Goal: Task Accomplishment & Management: Manage account settings

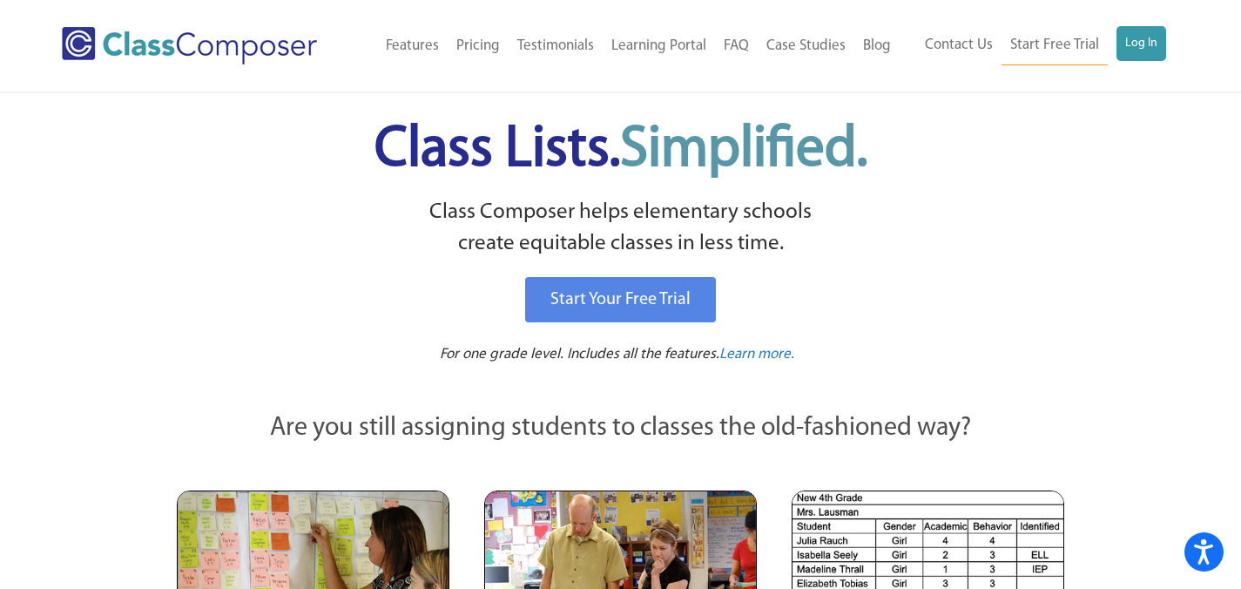
click at [1170, 48] on div "Contact Us Start Free Trial Log In" at bounding box center [1040, 45] width 280 height 39
click at [1152, 44] on link "Log In" at bounding box center [1142, 43] width 50 height 35
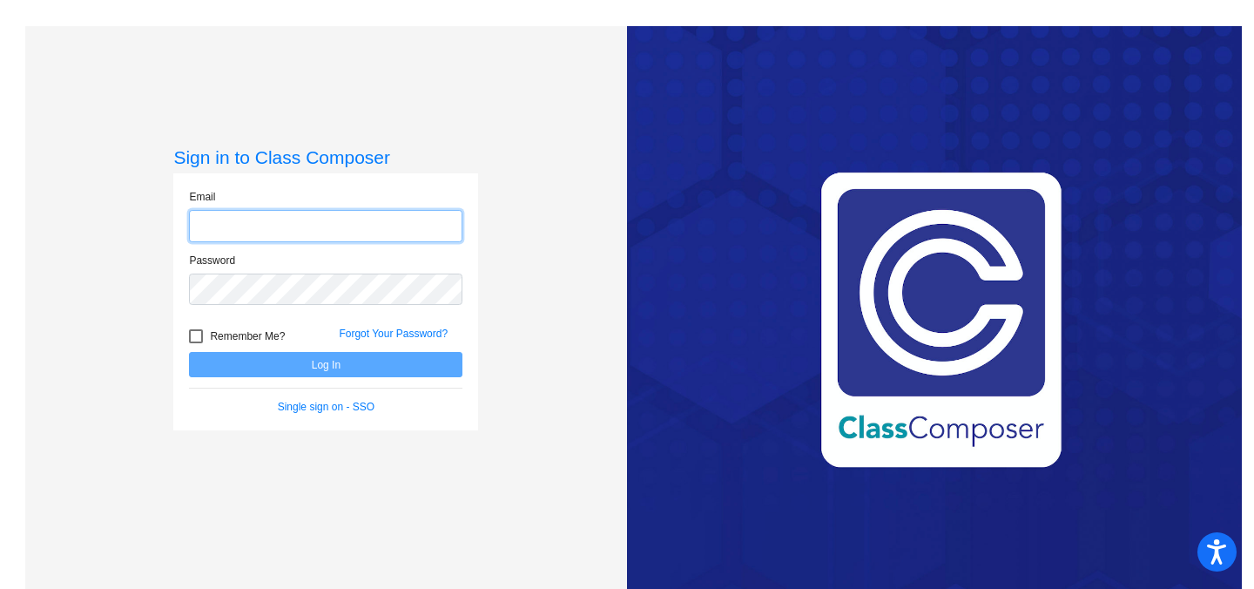
type input "[EMAIL_ADDRESS][DOMAIN_NAME]"
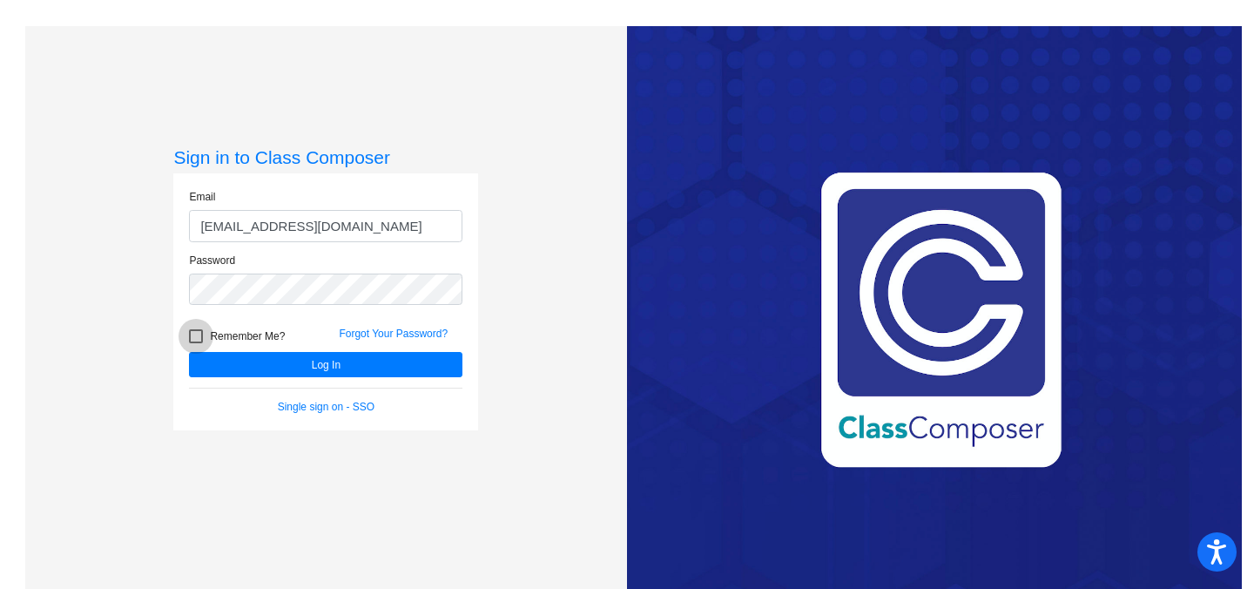
click at [198, 337] on div at bounding box center [196, 336] width 14 height 14
click at [196, 343] on input "Remember Me?" at bounding box center [195, 343] width 1 height 1
checkbox input "true"
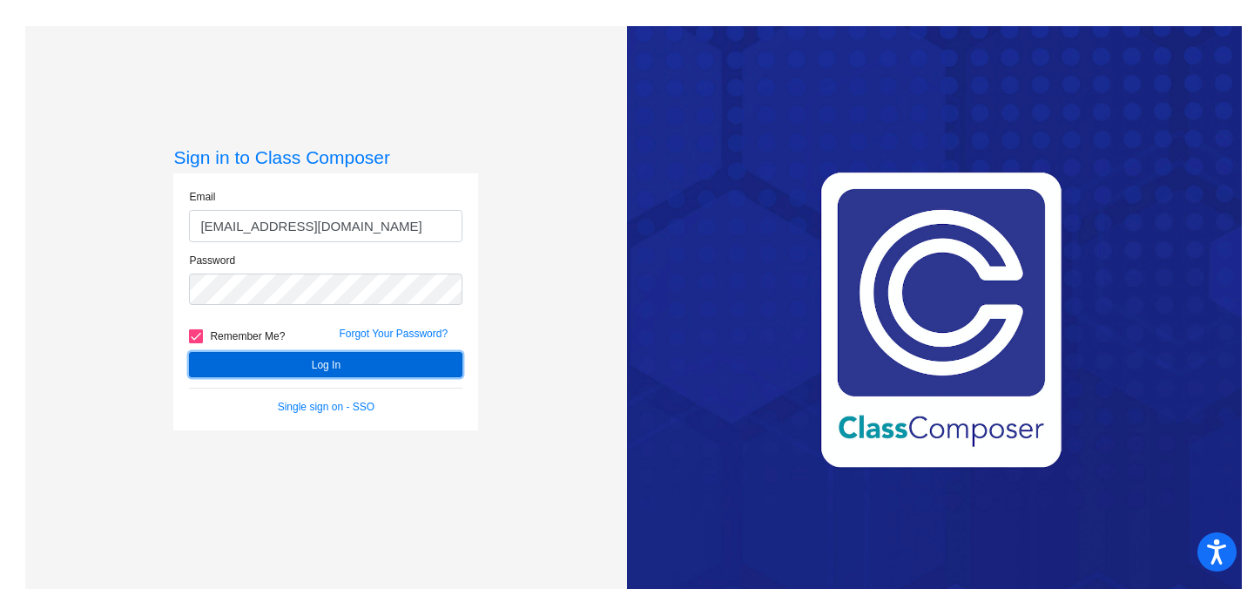
click at [232, 355] on button "Log In" at bounding box center [326, 364] width 274 height 25
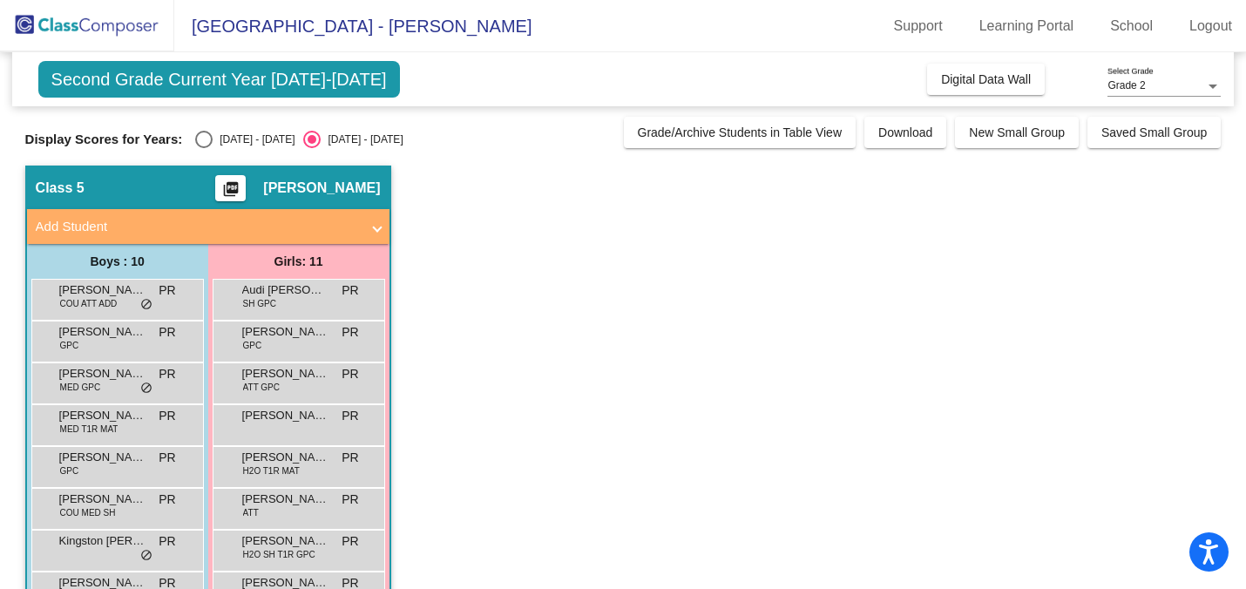
click at [207, 139] on div "Select an option" at bounding box center [203, 139] width 17 height 17
click at [204, 148] on input "[DATE] - [DATE]" at bounding box center [203, 148] width 1 height 1
radio input "true"
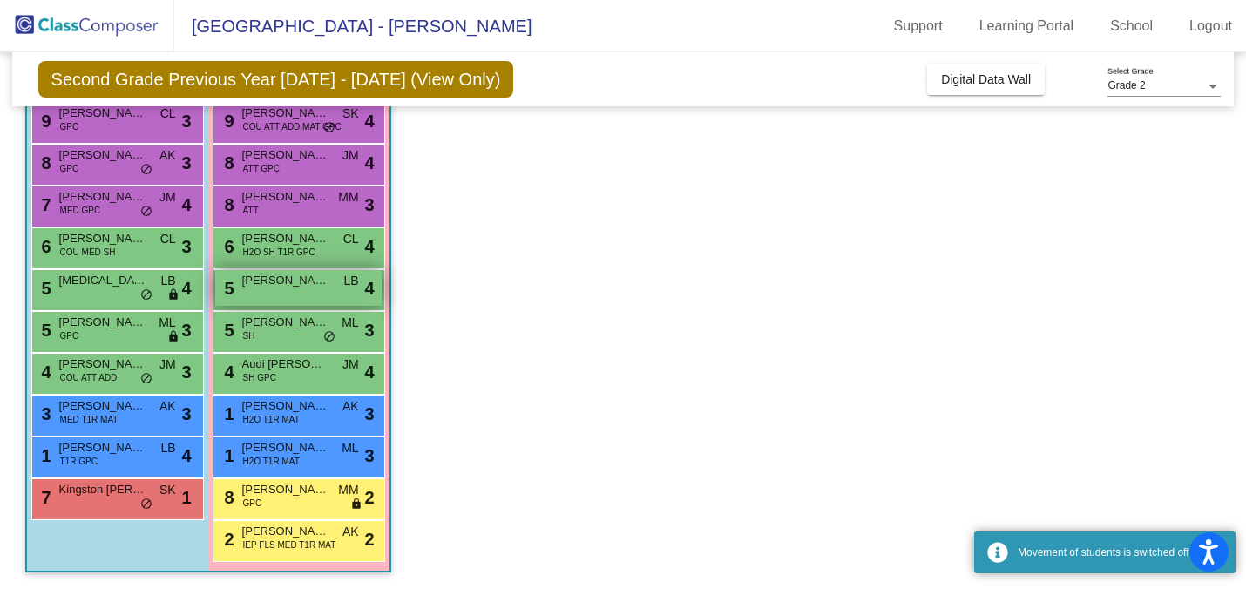
scroll to position [178, 0]
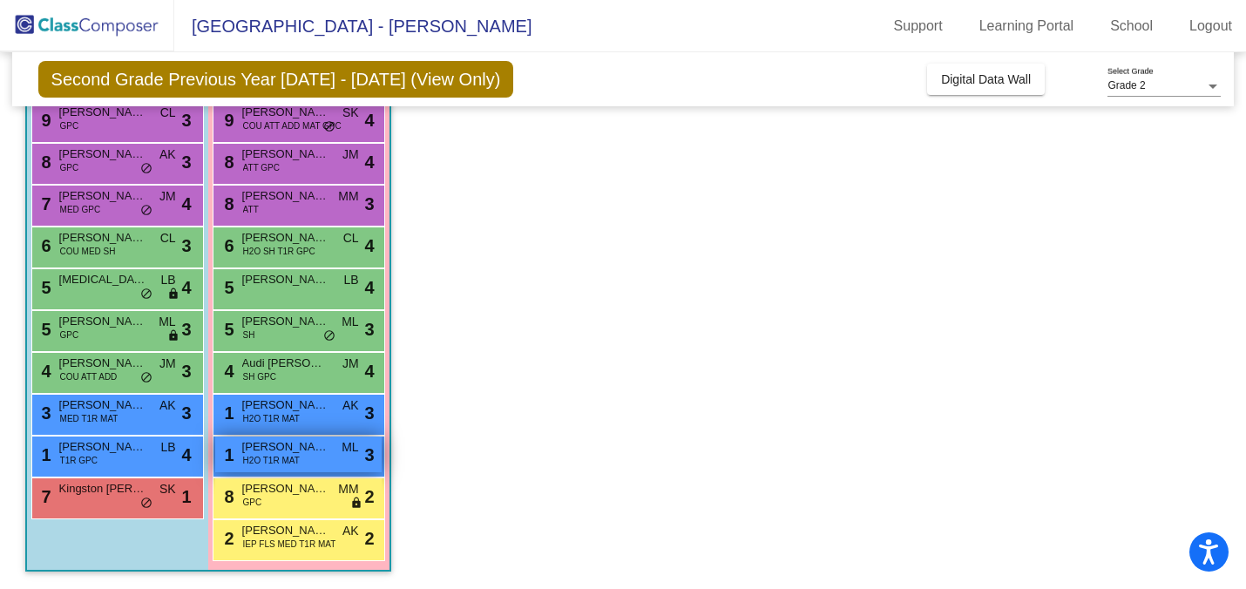
click at [298, 450] on span "[PERSON_NAME]" at bounding box center [285, 446] width 87 height 17
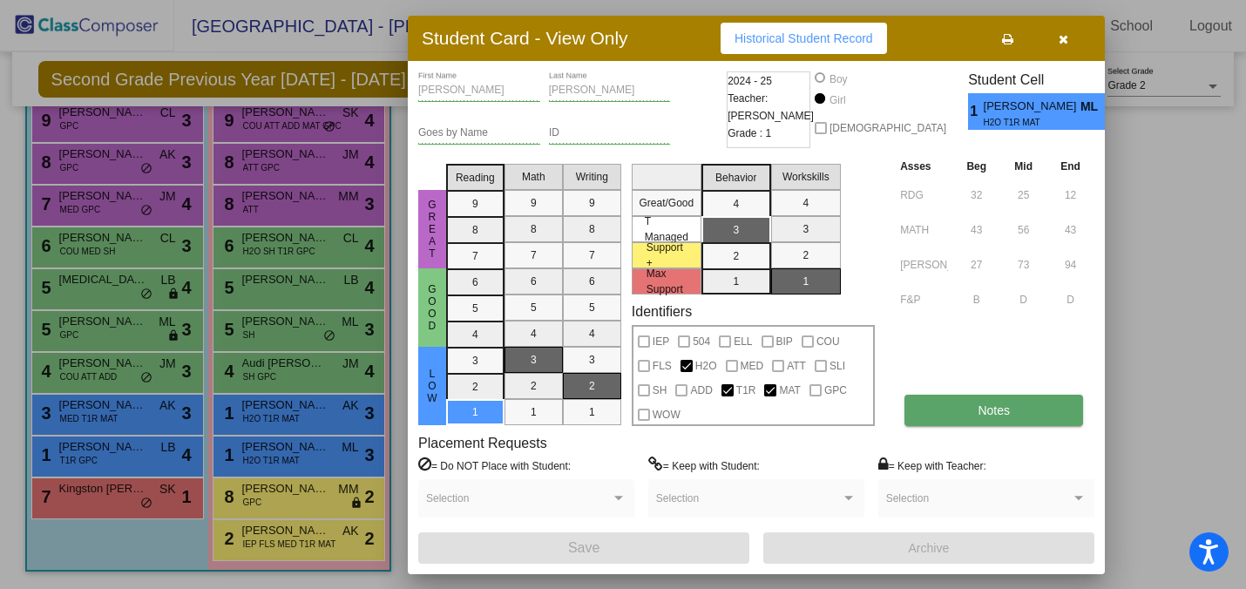
click at [1008, 409] on span "Notes" at bounding box center [993, 410] width 32 height 14
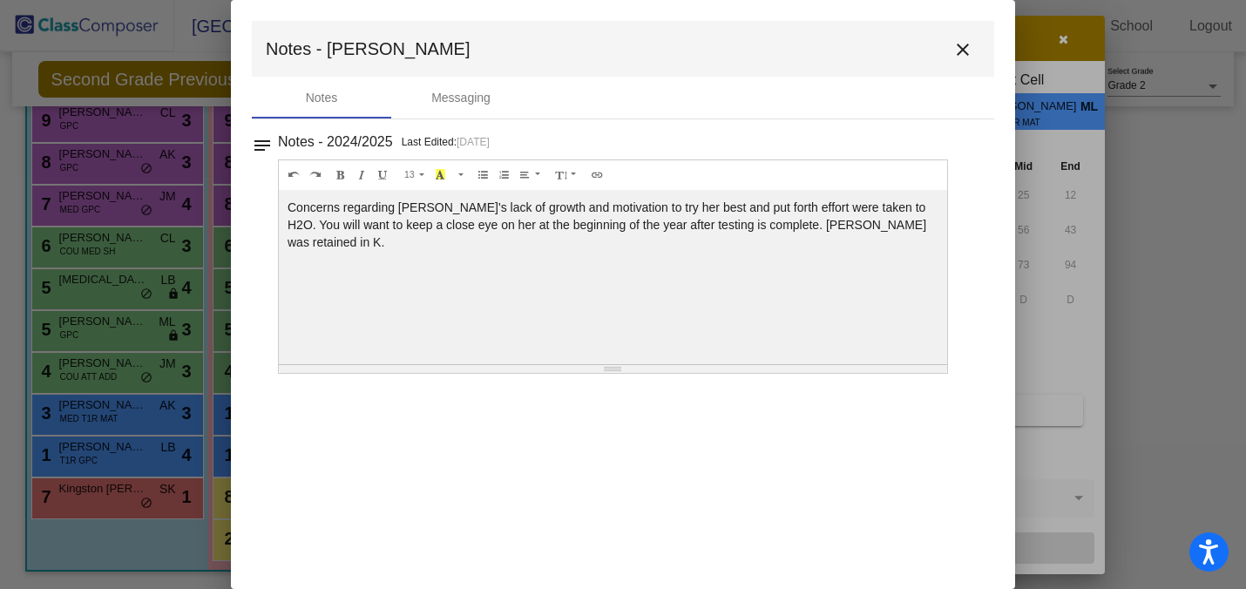
click at [964, 53] on mat-icon "close" at bounding box center [962, 49] width 21 height 21
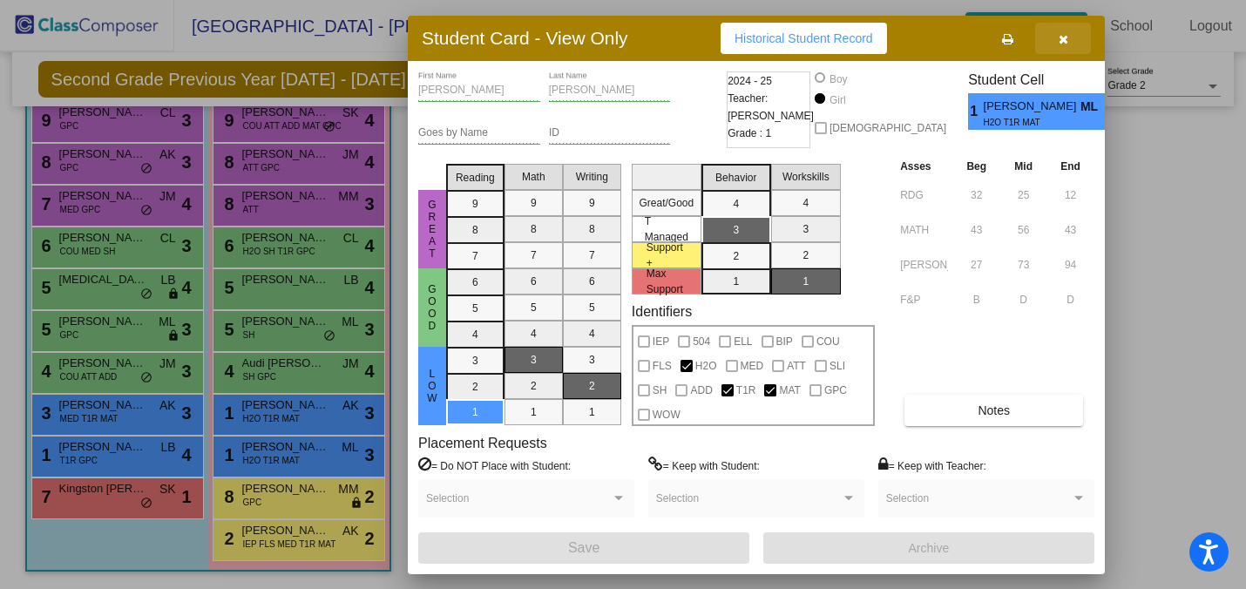
click at [1065, 39] on icon "button" at bounding box center [1063, 39] width 10 height 12
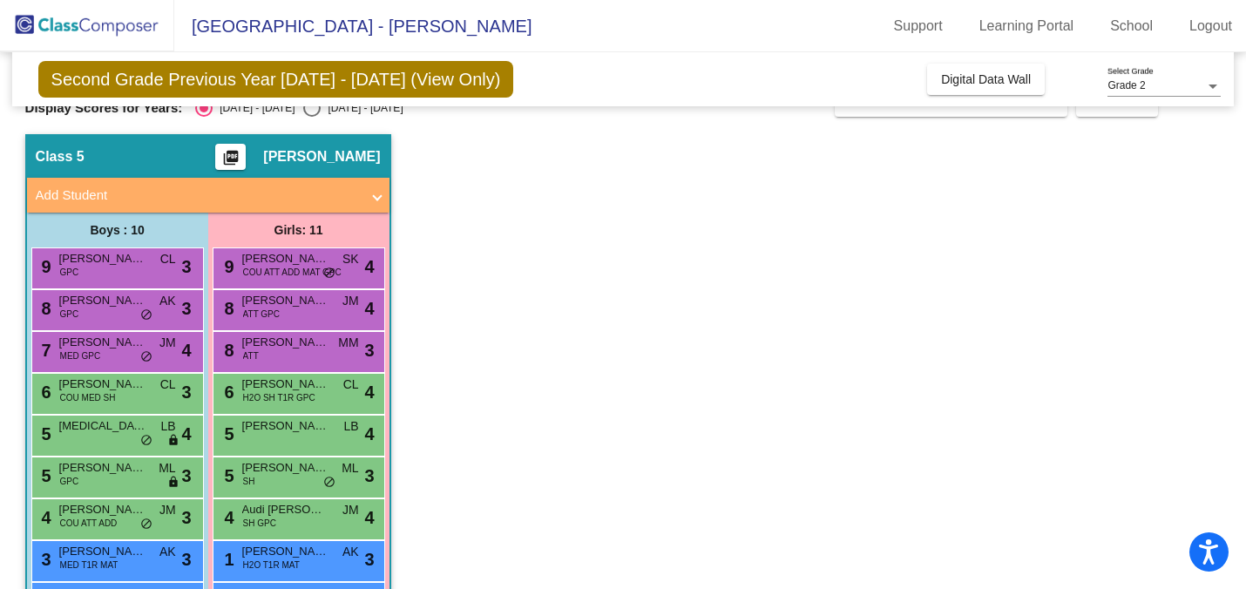
scroll to position [156, 0]
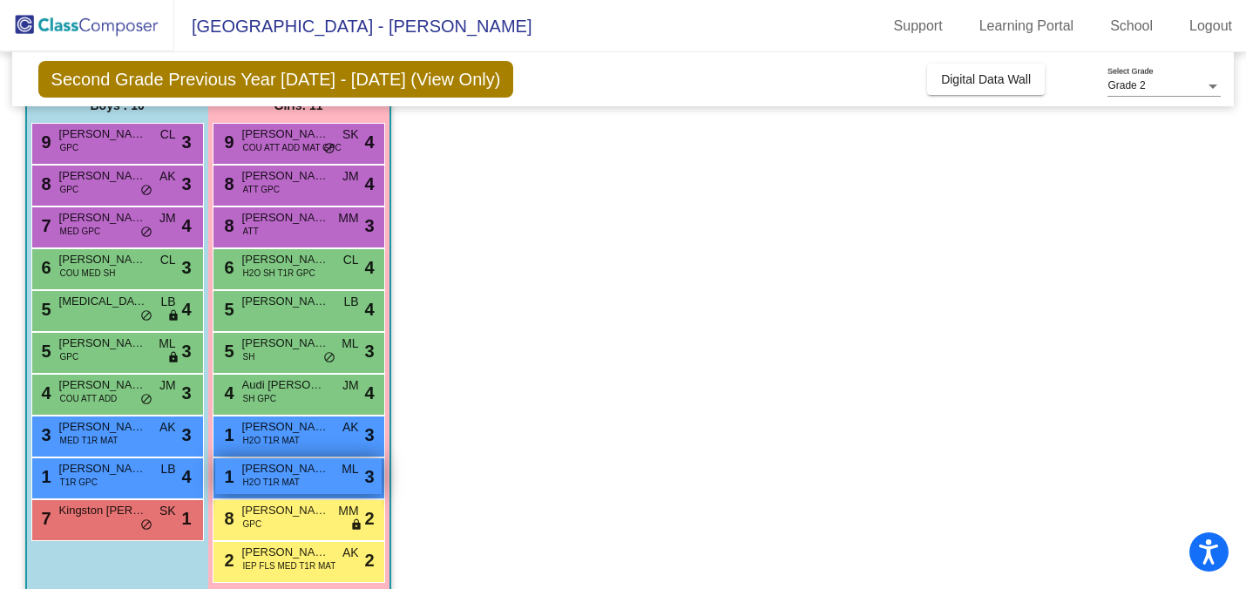
click at [329, 486] on div "1 [PERSON_NAME] H2O T1R MAT ML lock do_not_disturb_alt 3" at bounding box center [298, 476] width 166 height 36
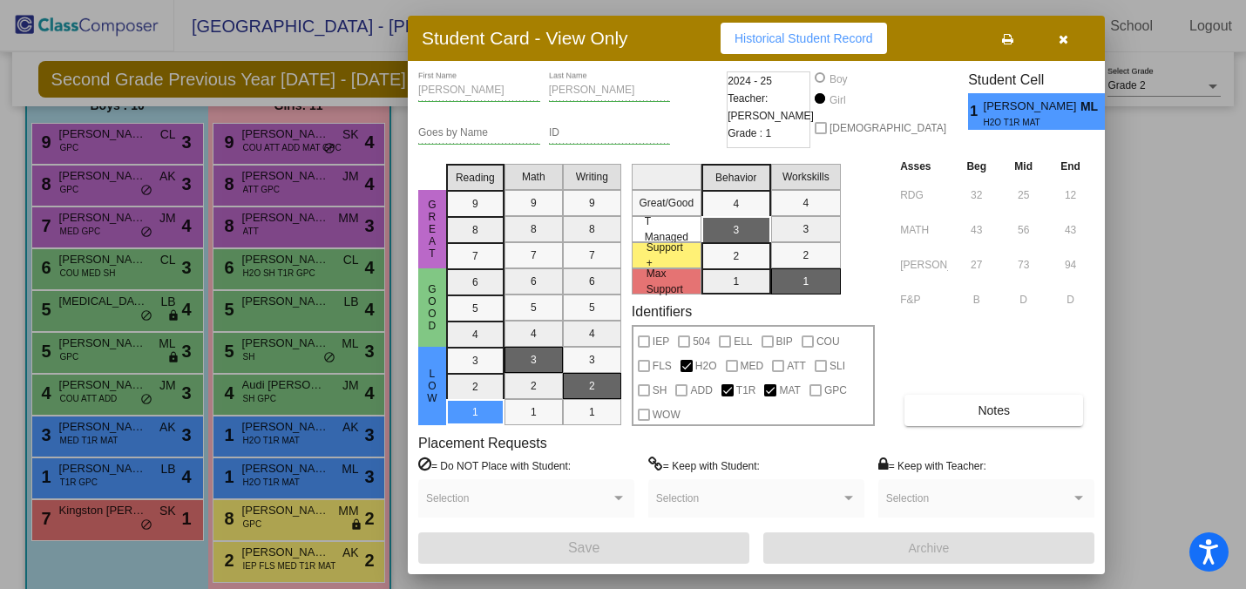
click at [1063, 45] on button "button" at bounding box center [1063, 38] width 56 height 31
